Goal: Transaction & Acquisition: Purchase product/service

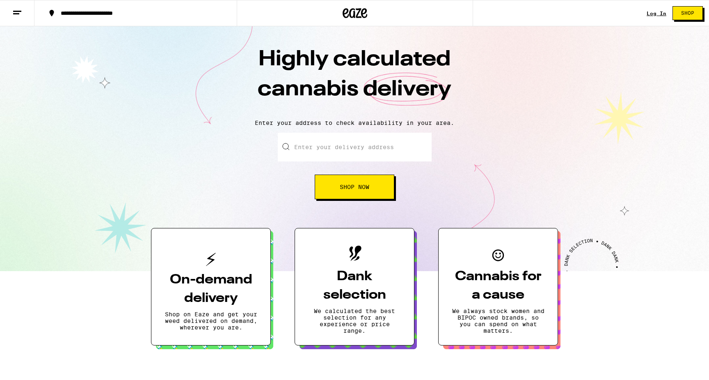
click at [364, 145] on input "Enter your delivery address" at bounding box center [355, 147] width 154 height 29
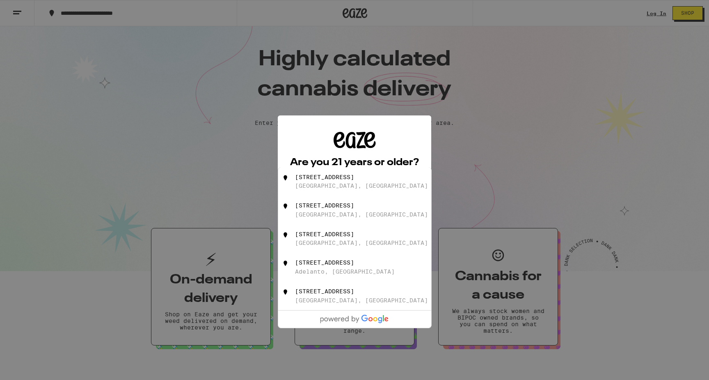
click at [354, 178] on div "[STREET_ADDRESS]" at bounding box center [324, 177] width 59 height 7
type input "[STREET_ADDRESS]"
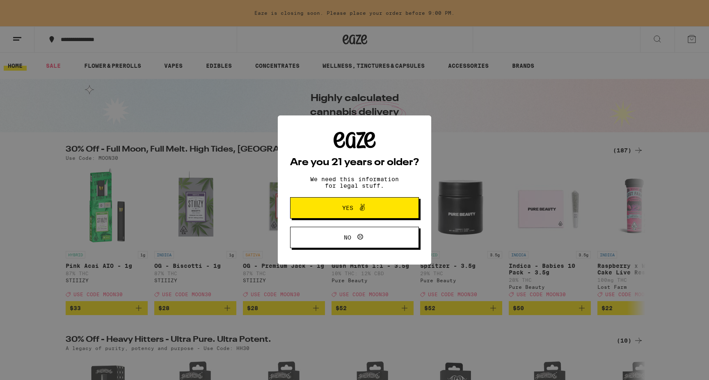
click at [370, 206] on span "Yes" at bounding box center [354, 207] width 62 height 11
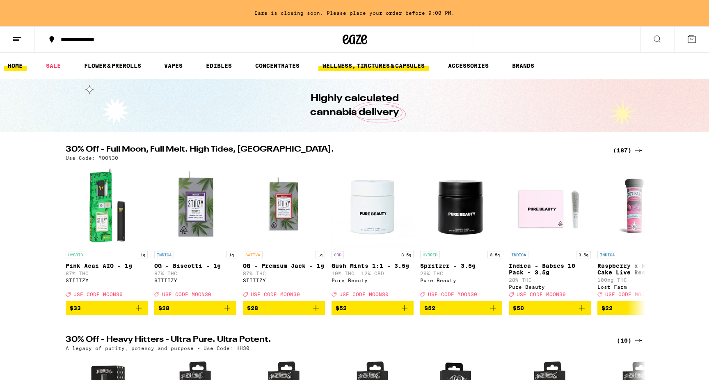
click at [371, 66] on link "WELLNESS, TINCTURES & CAPSULES" at bounding box center [374, 66] width 110 height 10
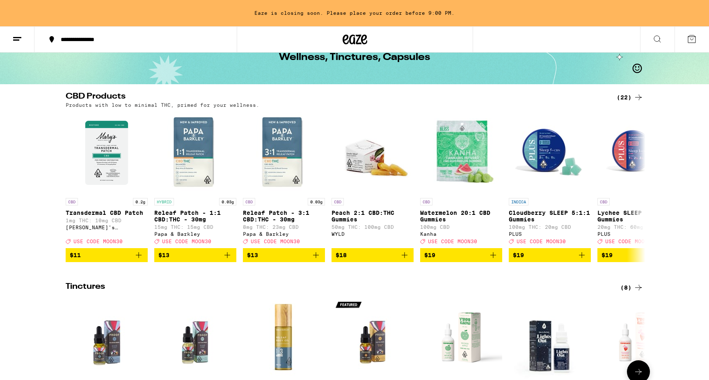
scroll to position [47, 0]
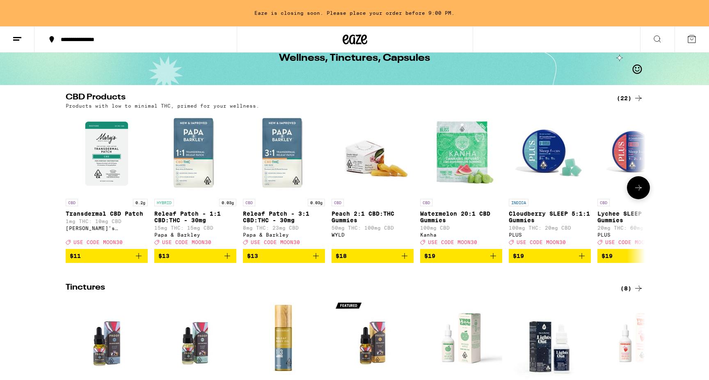
click at [282, 167] on img "Open page for Releaf Patch - 3:1 CBD:THC - 30mg from Papa & Barkley" at bounding box center [284, 153] width 82 height 82
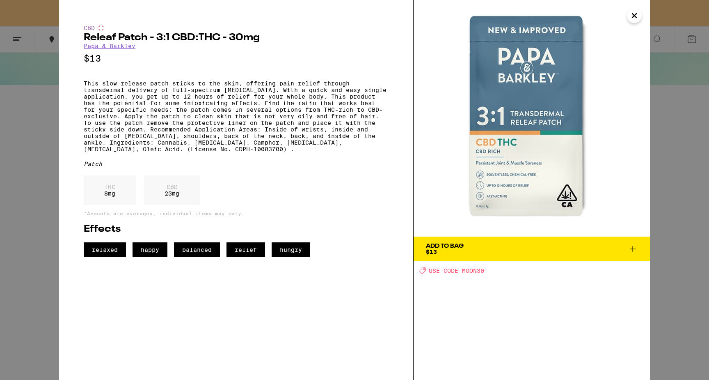
click at [115, 46] on link "Papa & Barkley" at bounding box center [110, 46] width 52 height 7
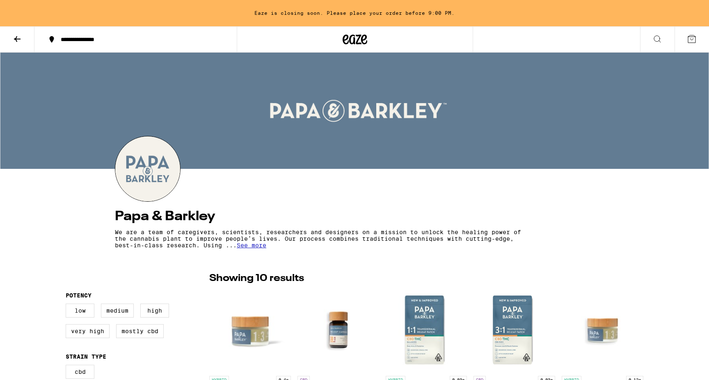
click at [20, 41] on icon at bounding box center [17, 39] width 10 height 10
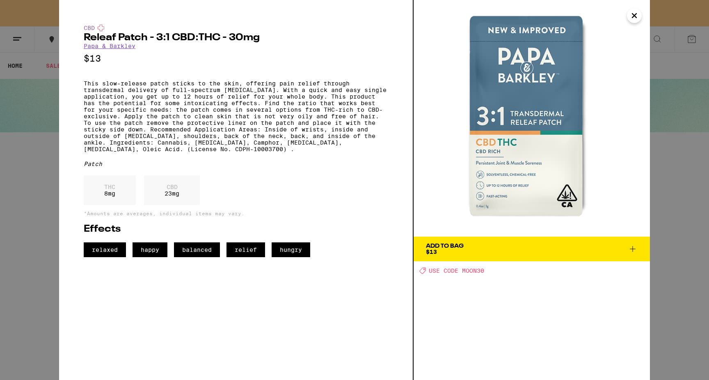
click at [46, 113] on div "CBD Releaf Patch - 3:1 CBD:THC - 30mg Papa & [PERSON_NAME] $13 This slow-releas…" at bounding box center [354, 190] width 709 height 380
